Goal: Transaction & Acquisition: Purchase product/service

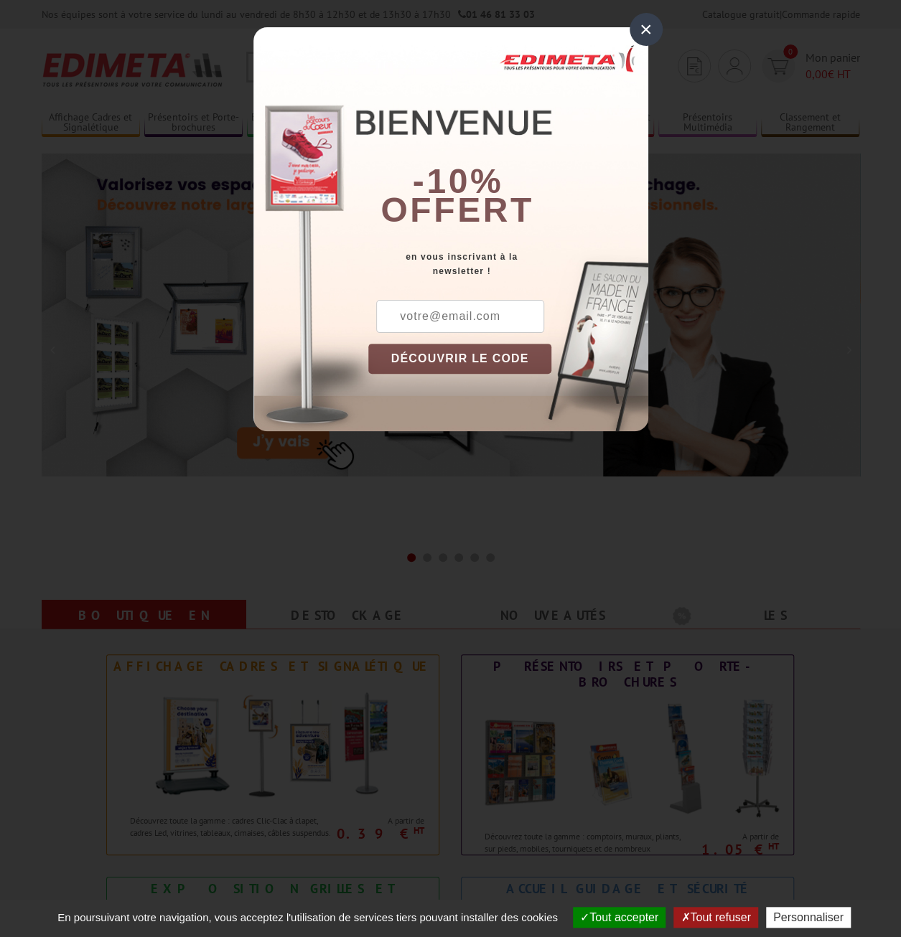
click at [641, 32] on div "×" at bounding box center [645, 29] width 33 height 33
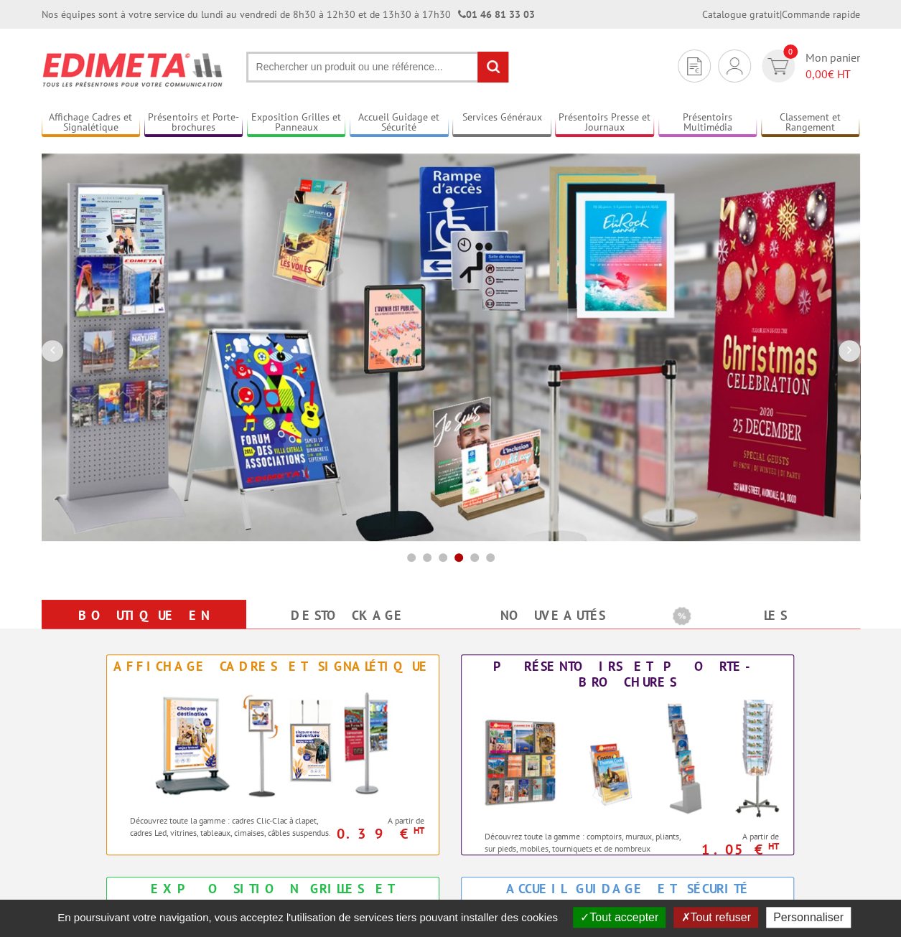
click at [354, 75] on input "text" at bounding box center [377, 67] width 263 height 31
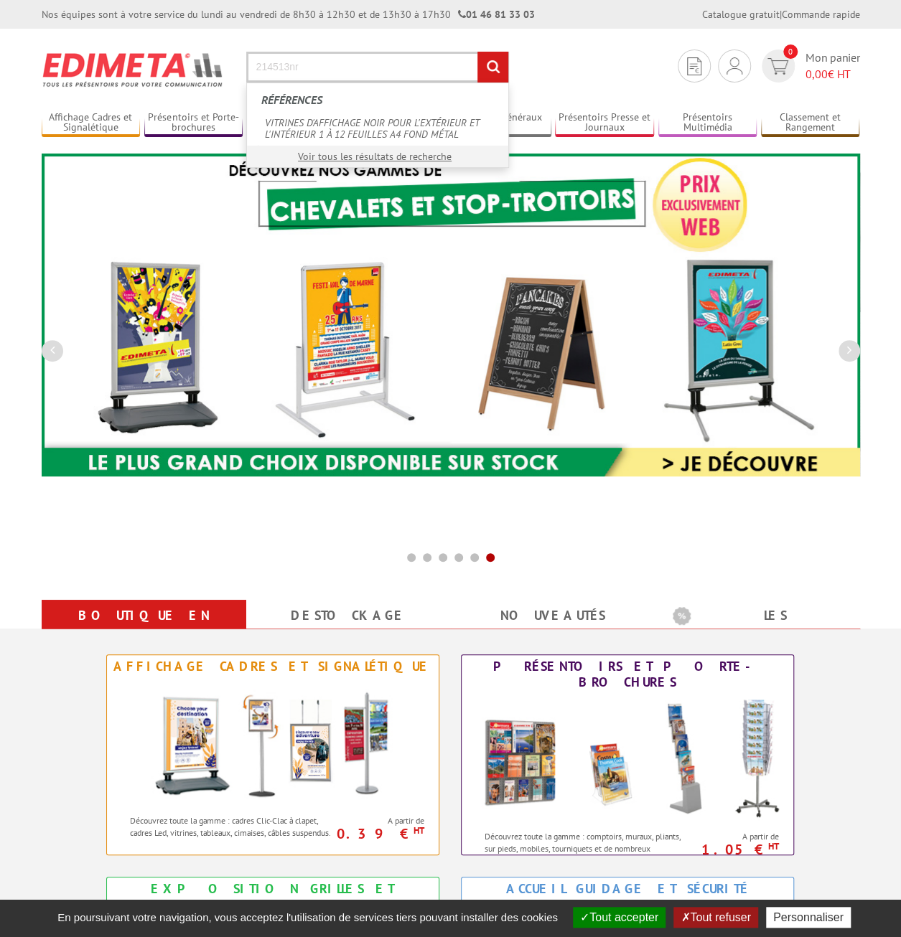
type input "214513nr"
click at [477, 52] on input "rechercher" at bounding box center [492, 67] width 31 height 31
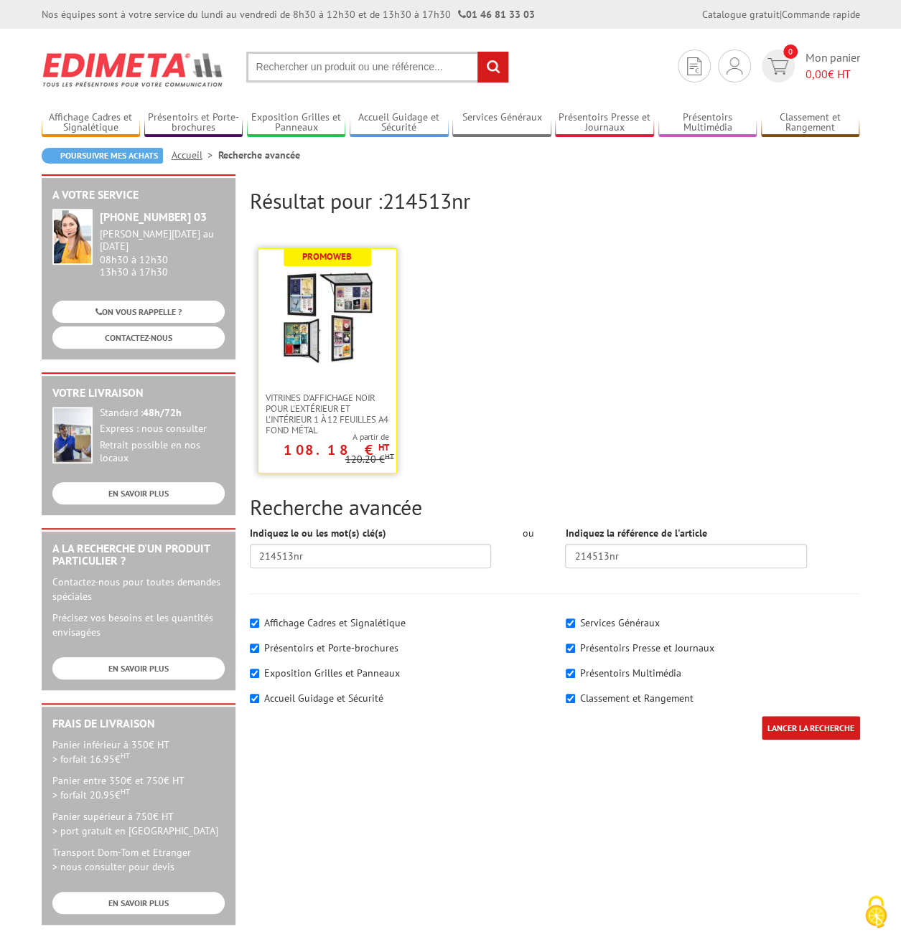
click at [296, 344] on img at bounding box center [327, 317] width 93 height 93
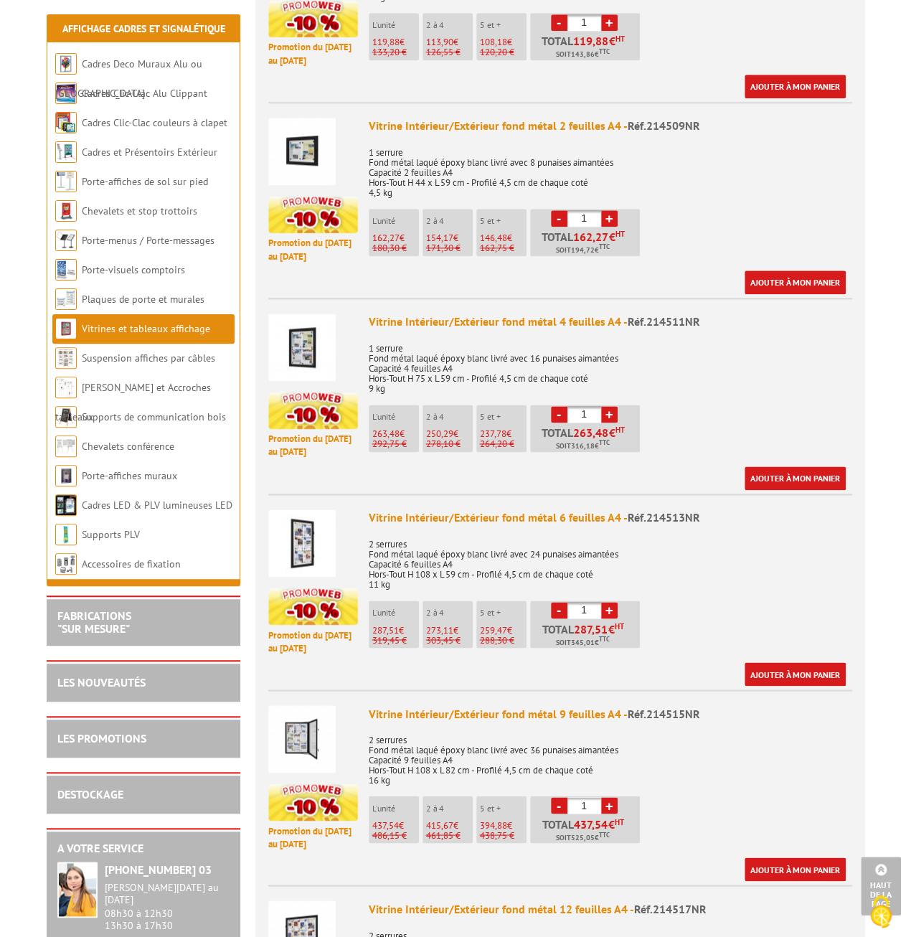
scroll to position [861, 0]
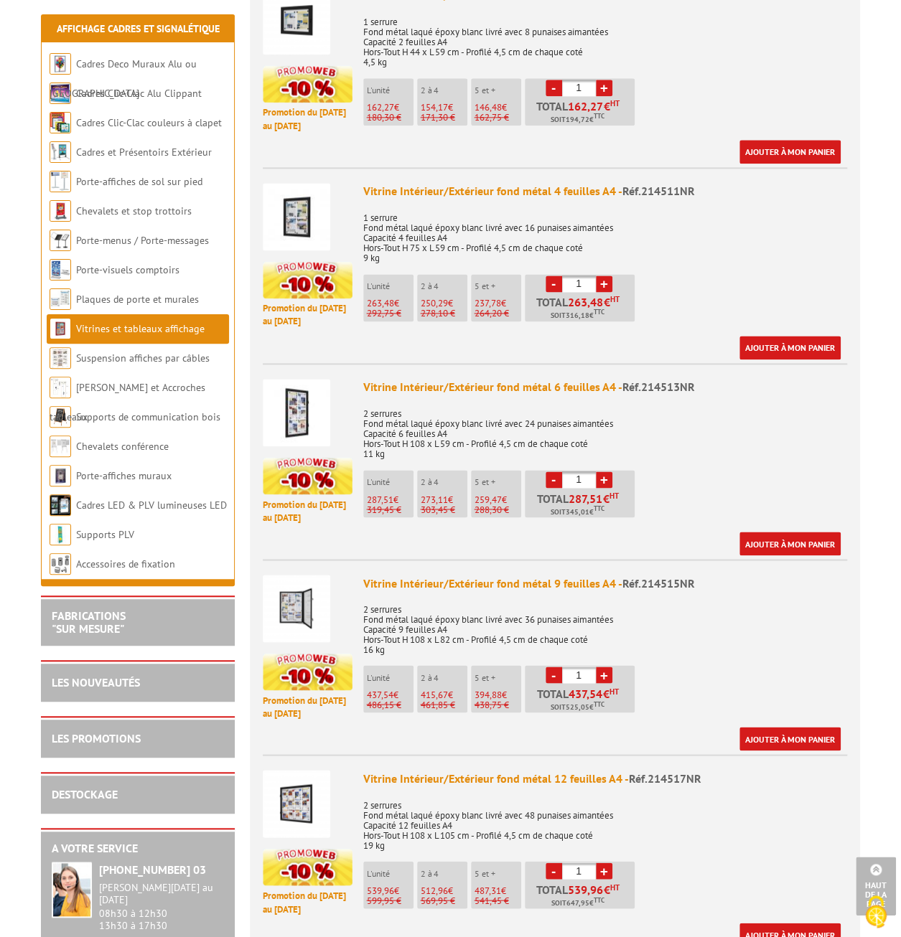
click at [297, 405] on img at bounding box center [296, 412] width 67 height 67
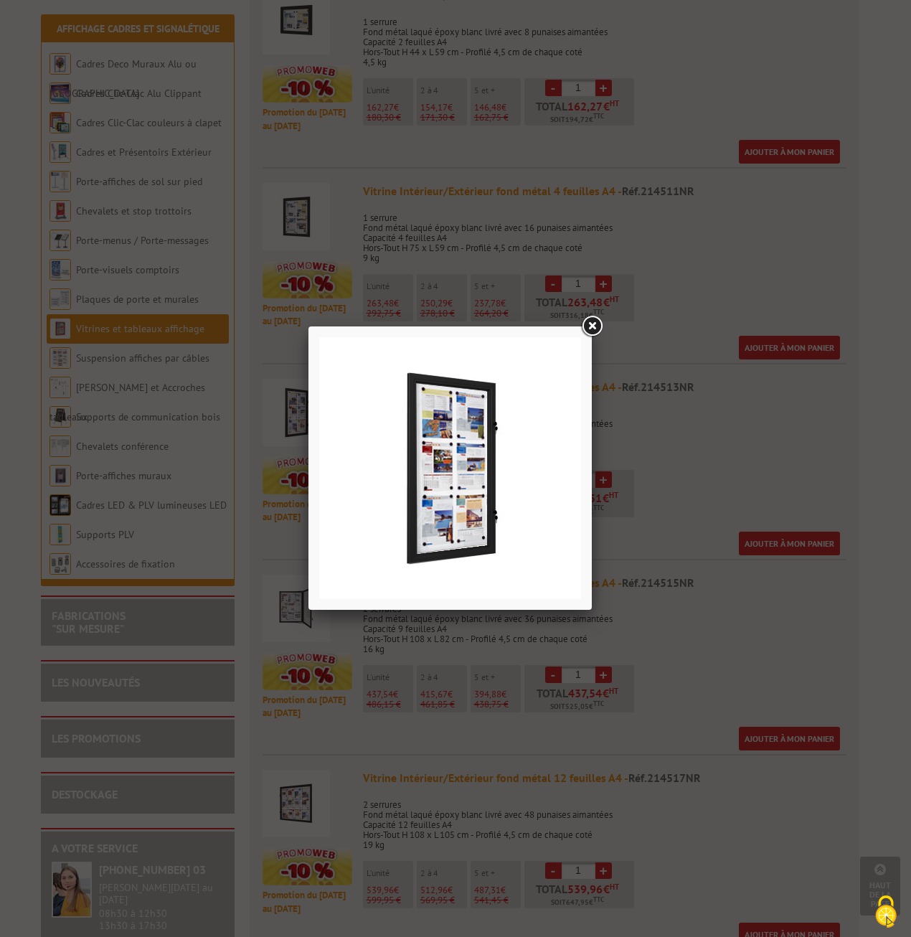
click at [594, 324] on link at bounding box center [592, 327] width 26 height 26
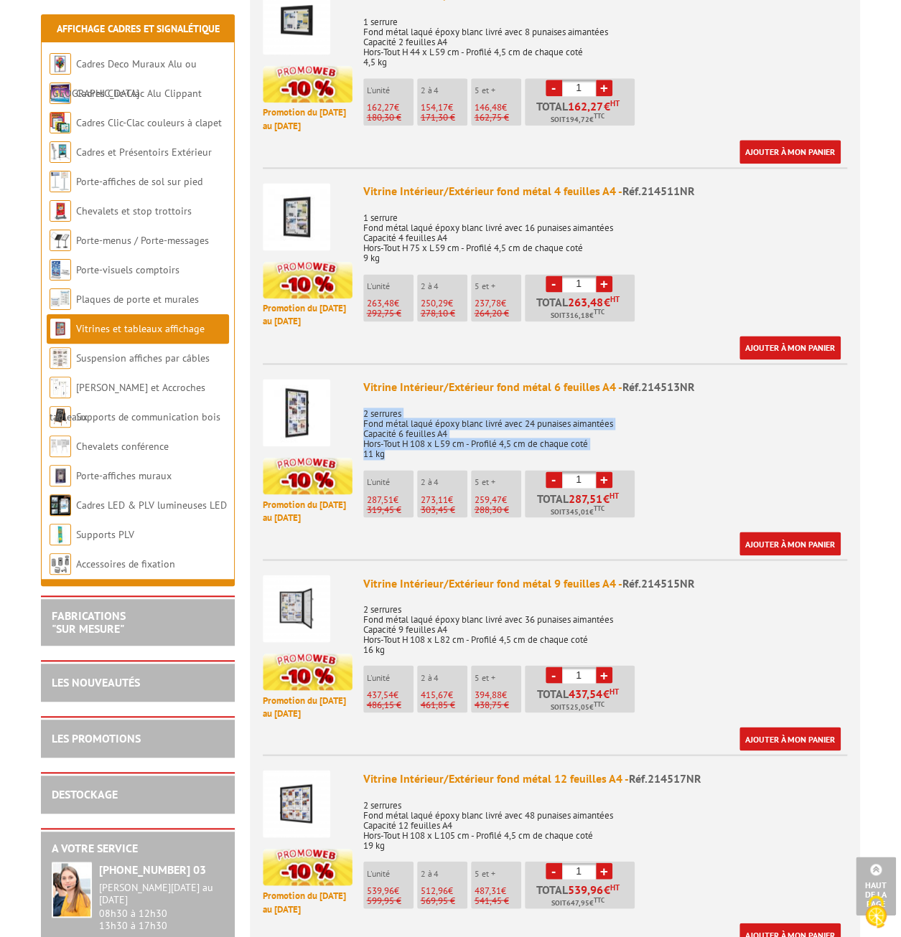
drag, startPoint x: 365, startPoint y: 401, endPoint x: 386, endPoint y: 438, distance: 43.1
click at [386, 438] on p "2 serrures Fond métal laqué époxy blanc livré avec 24 punaises aimantées Capaci…" at bounding box center [605, 429] width 484 height 60
copy p "2 serrures Fond métal laqué époxy blanc livré avec 24 punaises aimantées Capaci…"
click at [693, 931] on div "Ajouter à mon panier" at bounding box center [601, 935] width 477 height 24
click at [281, 413] on img at bounding box center [296, 412] width 67 height 67
